Goal: Task Accomplishment & Management: Use online tool/utility

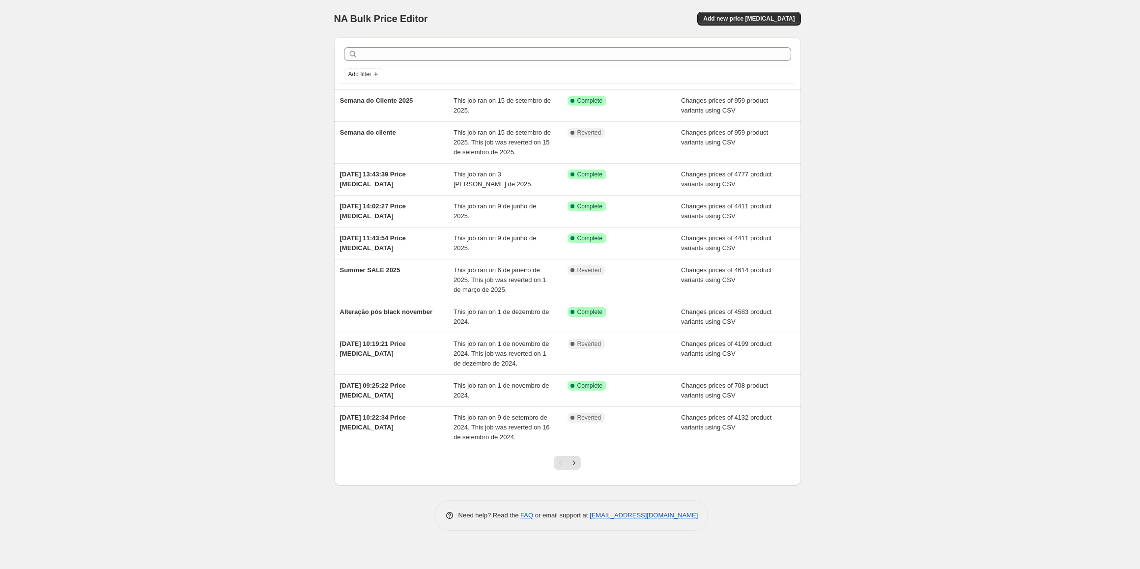
click at [1038, 37] on div "NA Bulk Price Editor. This page is ready NA Bulk Price Editor Add new price [ME…" at bounding box center [567, 284] width 1134 height 569
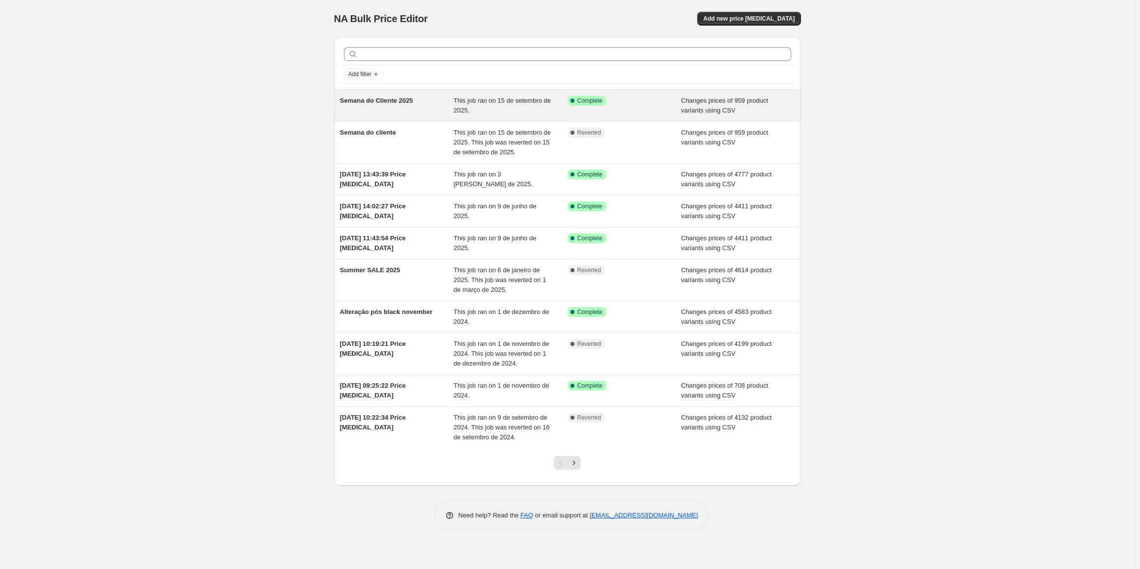
click at [427, 108] on div "Semana do Cliente 2025" at bounding box center [397, 106] width 114 height 20
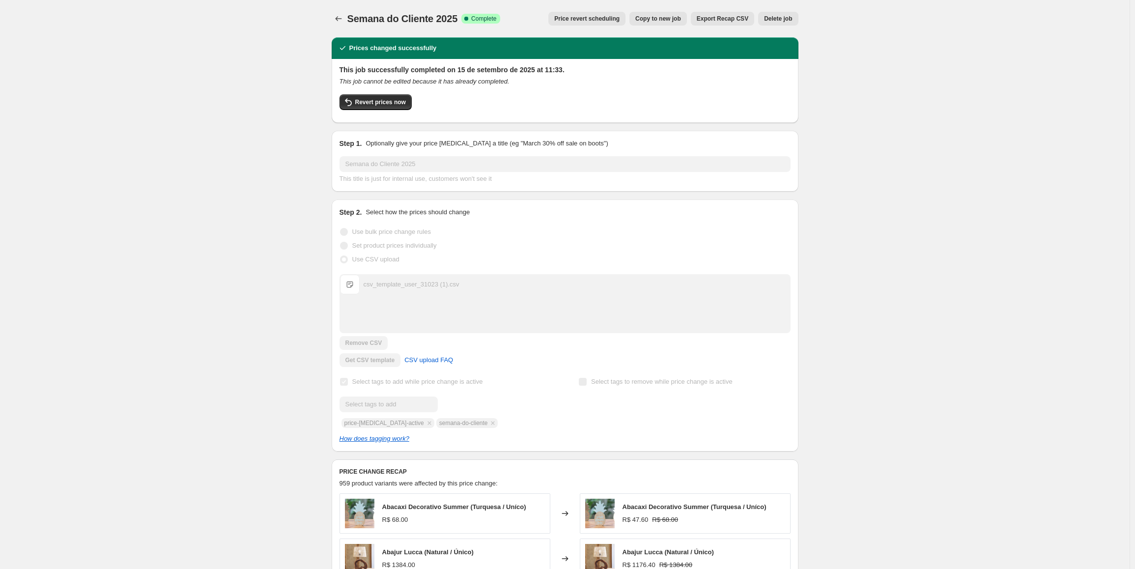
click at [587, 17] on span "Price revert scheduling" at bounding box center [586, 19] width 65 height 8
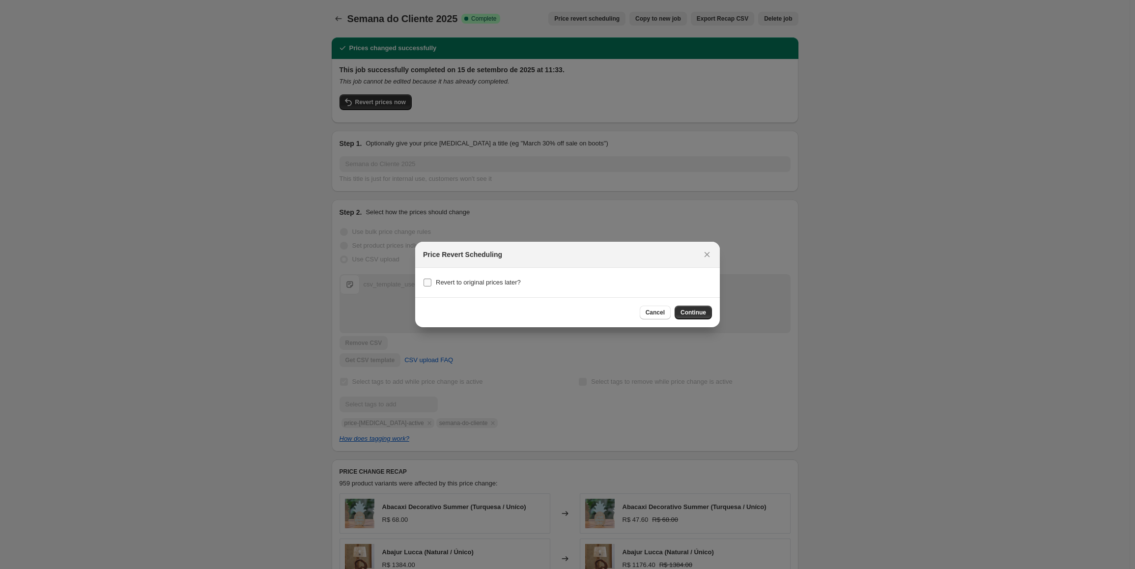
click at [493, 284] on span "Revert to original prices later?" at bounding box center [478, 282] width 85 height 7
click at [431, 284] on input "Revert to original prices later?" at bounding box center [427, 283] width 8 height 8
checkbox input "true"
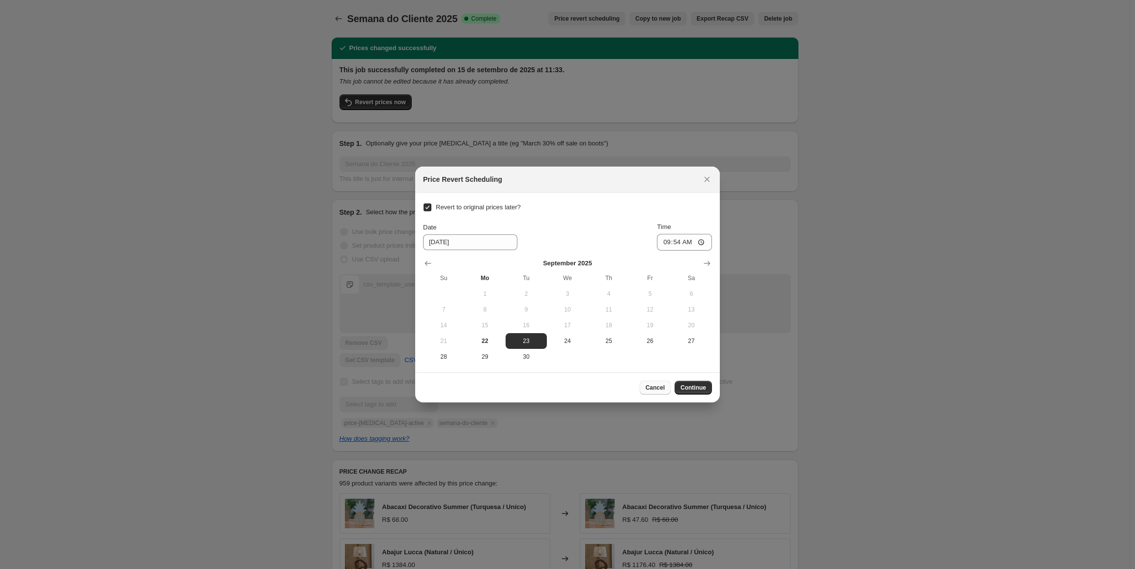
click at [653, 394] on button "Cancel" at bounding box center [655, 388] width 31 height 14
checkbox input "false"
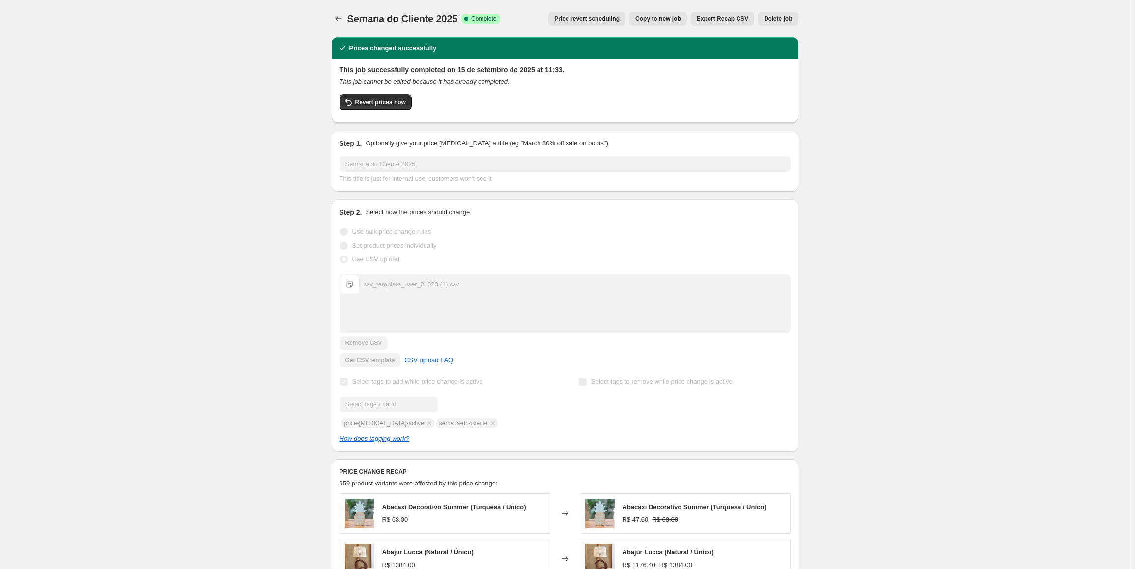
click at [609, 21] on span "Price revert scheduling" at bounding box center [586, 19] width 65 height 8
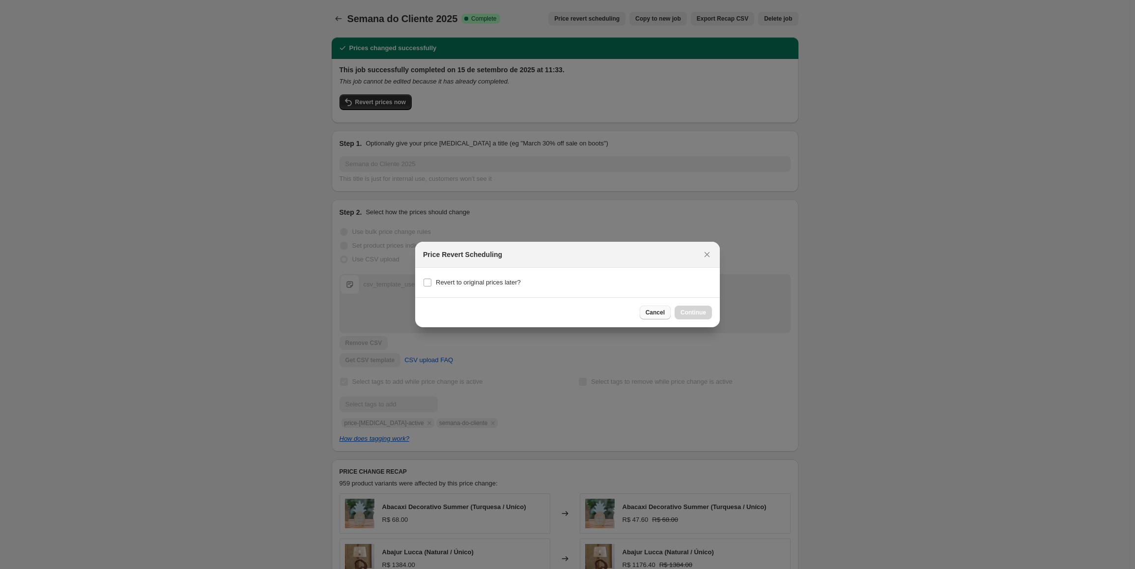
click at [652, 313] on span "Cancel" at bounding box center [655, 313] width 19 height 8
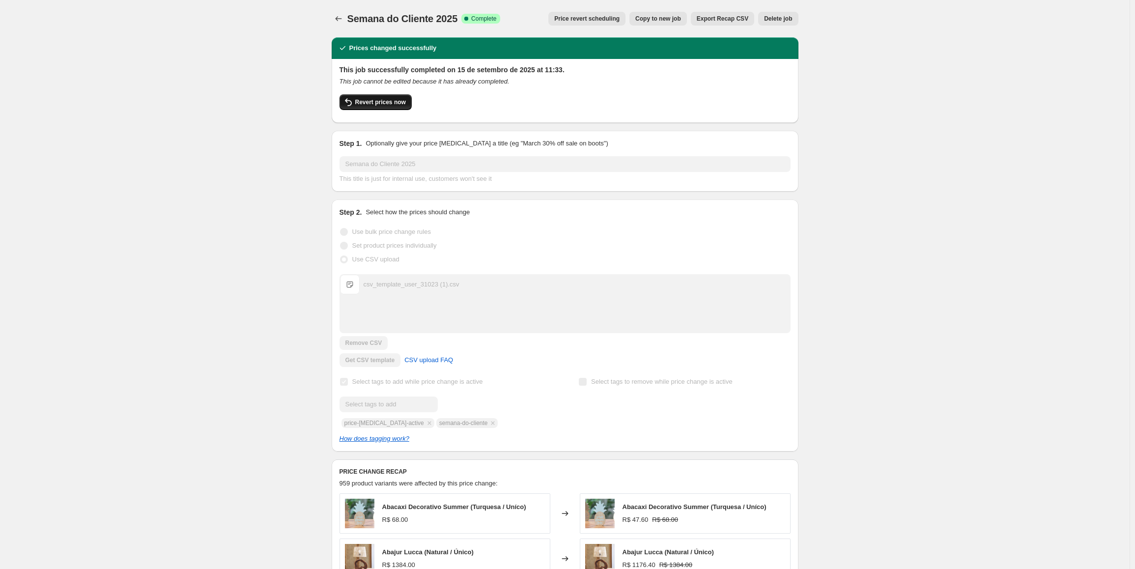
click at [372, 108] on button "Revert prices now" at bounding box center [375, 102] width 72 height 16
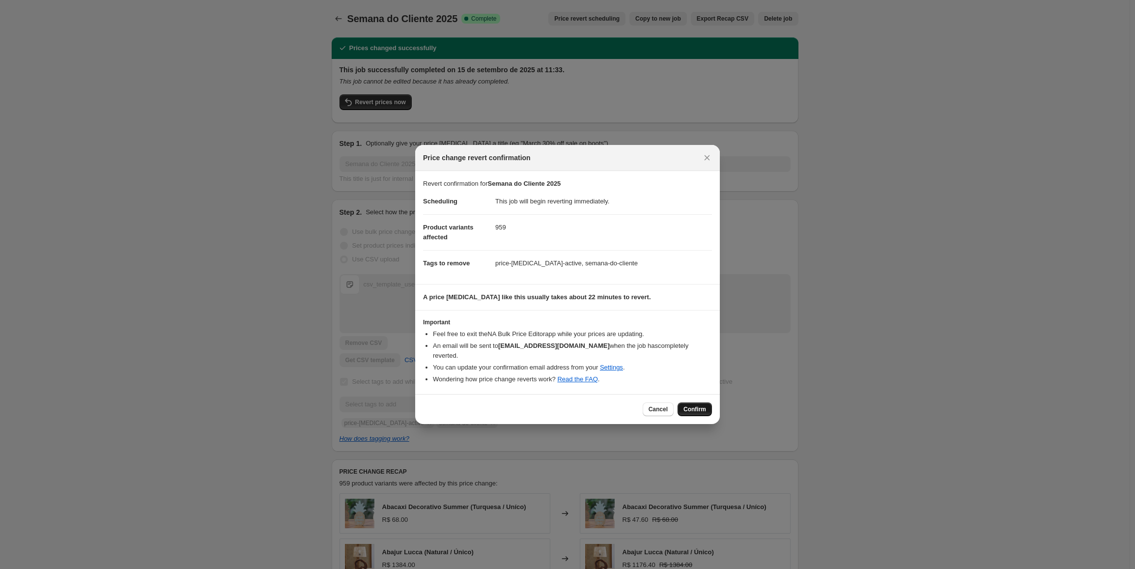
click at [685, 405] on span "Confirm" at bounding box center [694, 409] width 23 height 8
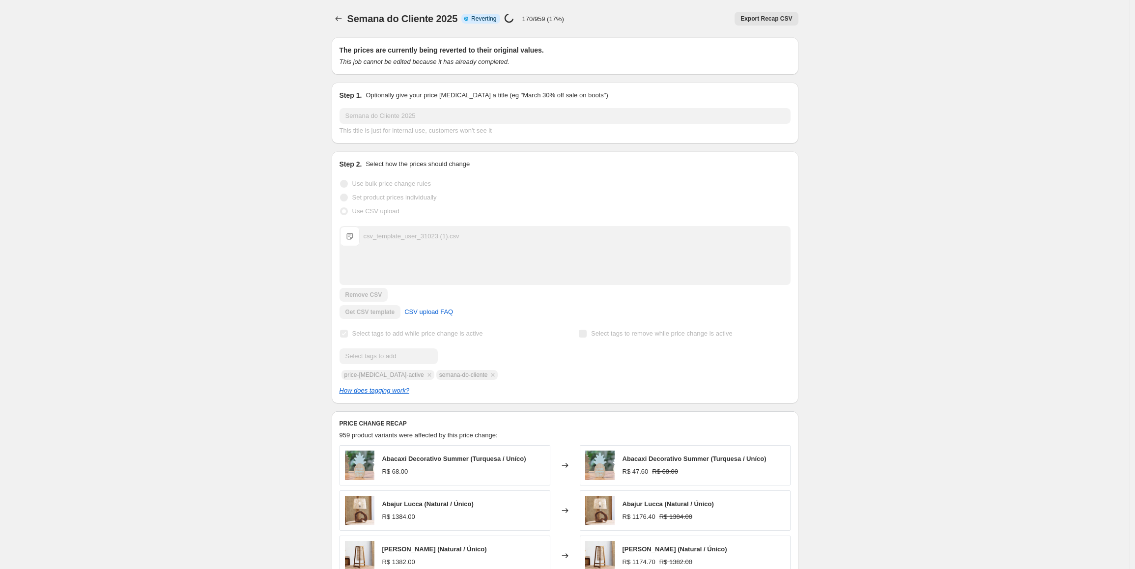
click at [41, 49] on div "Semana do Cliente 2025. This page is ready Semana do Cliente 2025 Info Partiall…" at bounding box center [564, 413] width 1129 height 826
